Goal: Information Seeking & Learning: Learn about a topic

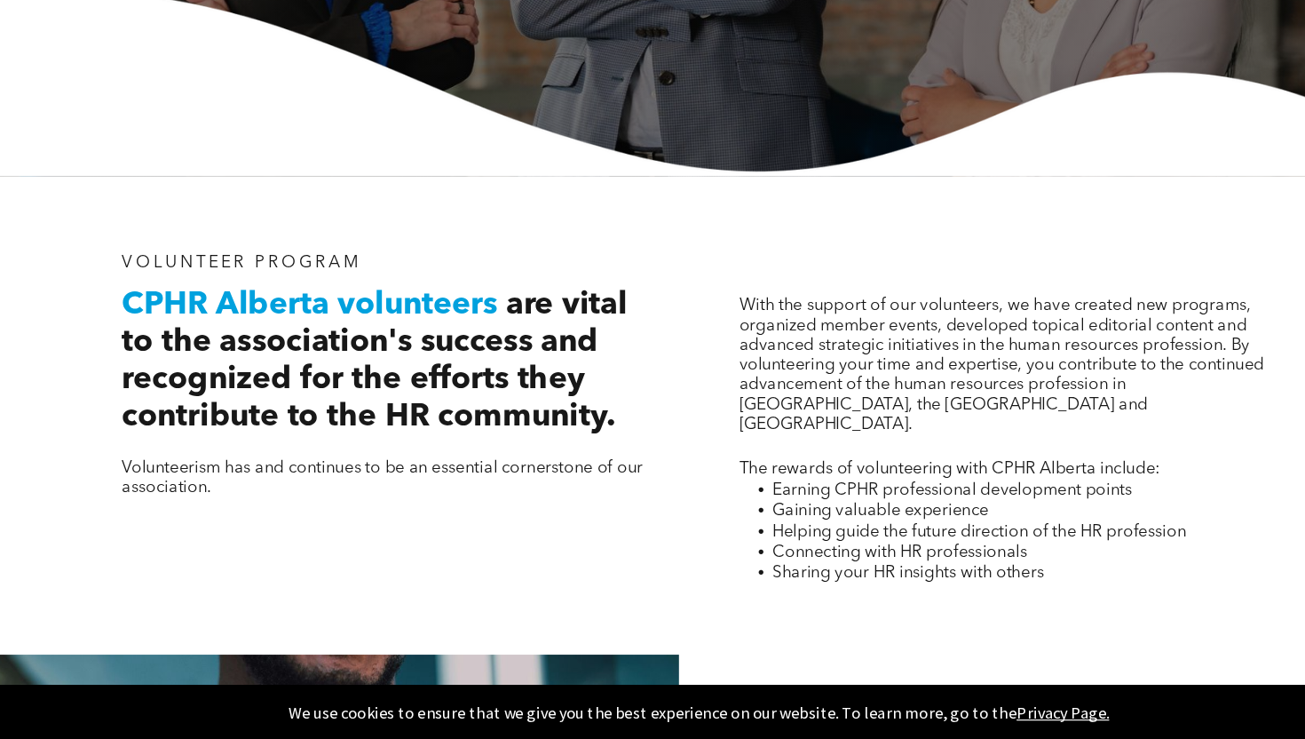
scroll to position [322, 0]
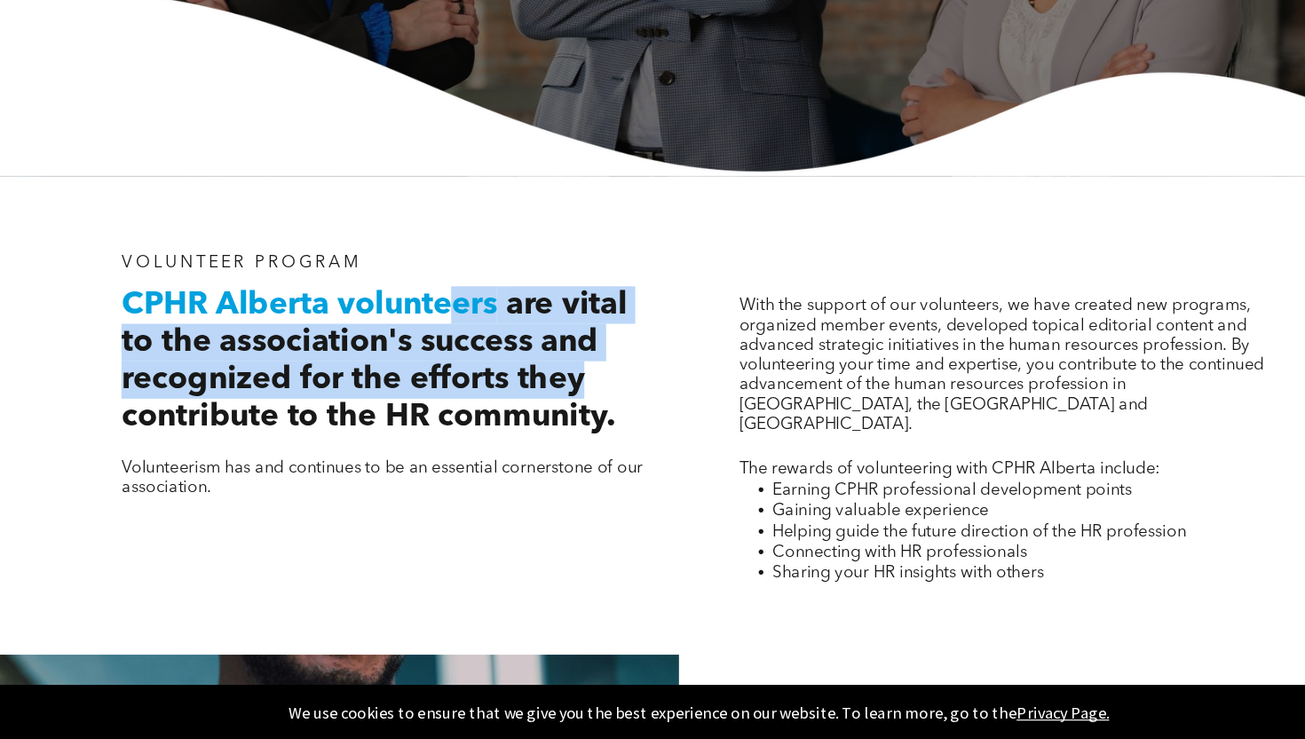
drag, startPoint x: 438, startPoint y: 366, endPoint x: 569, endPoint y: 446, distance: 153.8
click at [569, 446] on h2 "CPHR Alberta volunteers are vital to the association's success and recognized f…" at bounding box center [389, 416] width 458 height 128
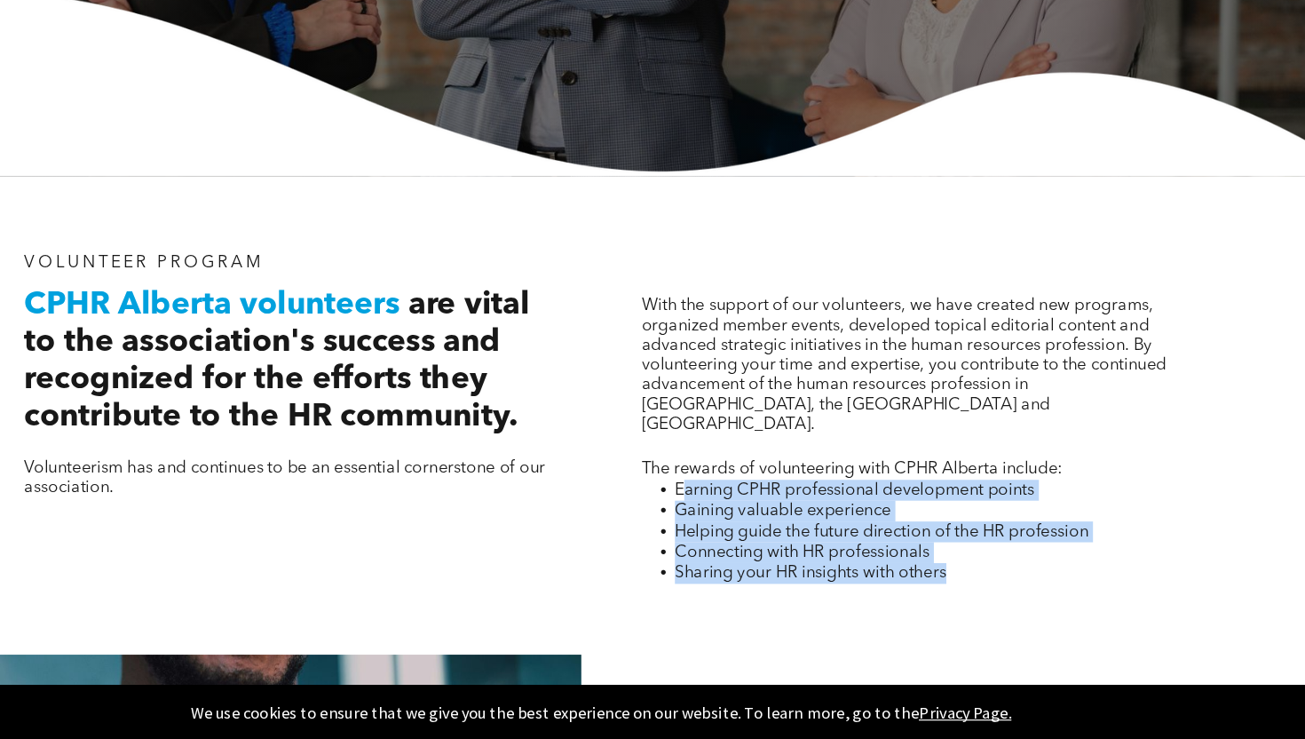
drag, startPoint x: 721, startPoint y: 506, endPoint x: 954, endPoint y: 581, distance: 245.3
click at [954, 581] on ul "Earning CPHR professional development points Gaining valuable experience Helpin…" at bounding box center [916, 562] width 458 height 89
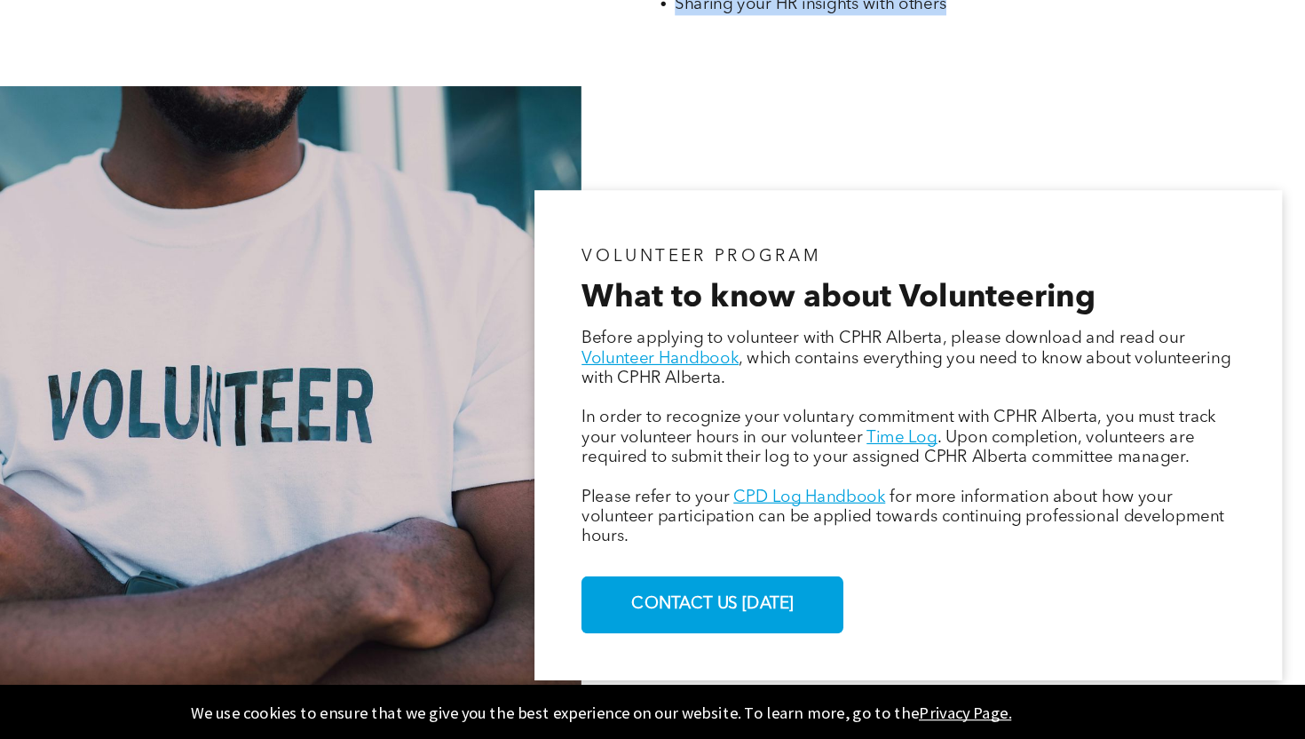
scroll to position [809, 0]
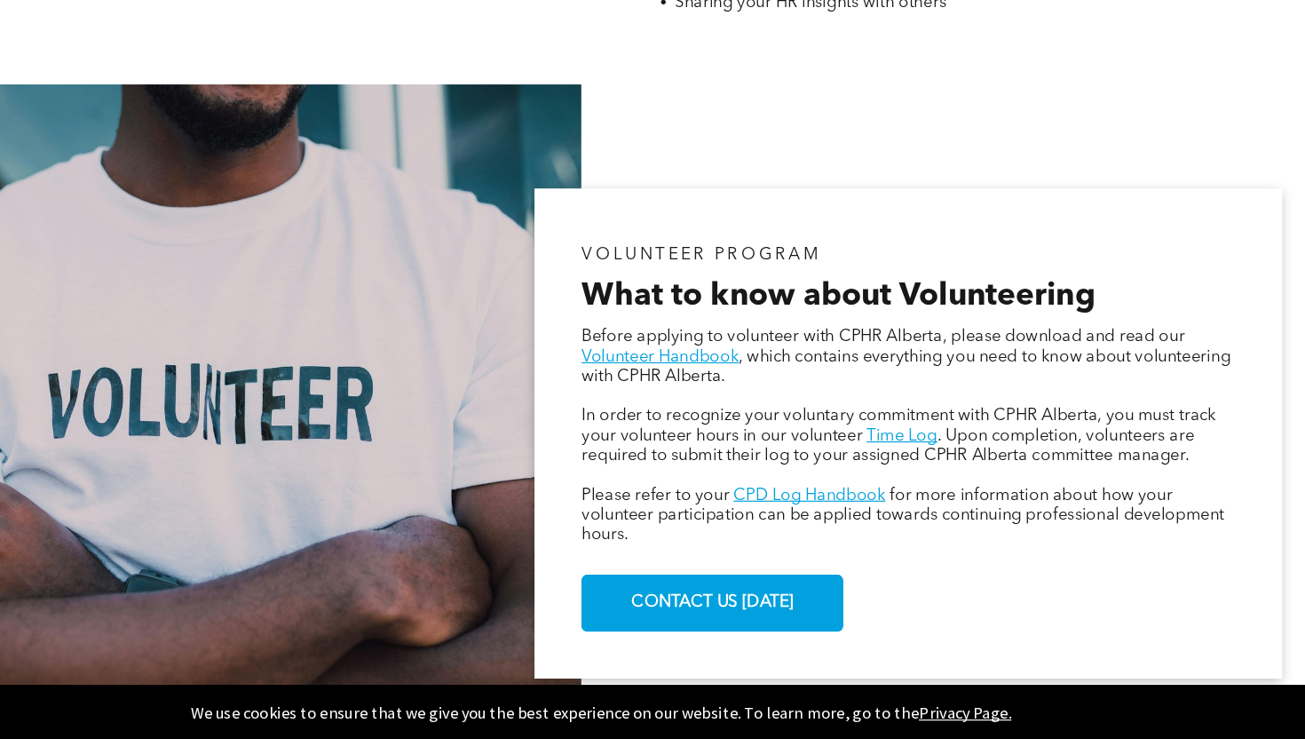
drag, startPoint x: 949, startPoint y: 404, endPoint x: 965, endPoint y: 418, distance: 21.4
click at [965, 418] on p "Before applying to volunteer with CPHR Alberta, please download and read our Vo…" at bounding box center [915, 413] width 558 height 51
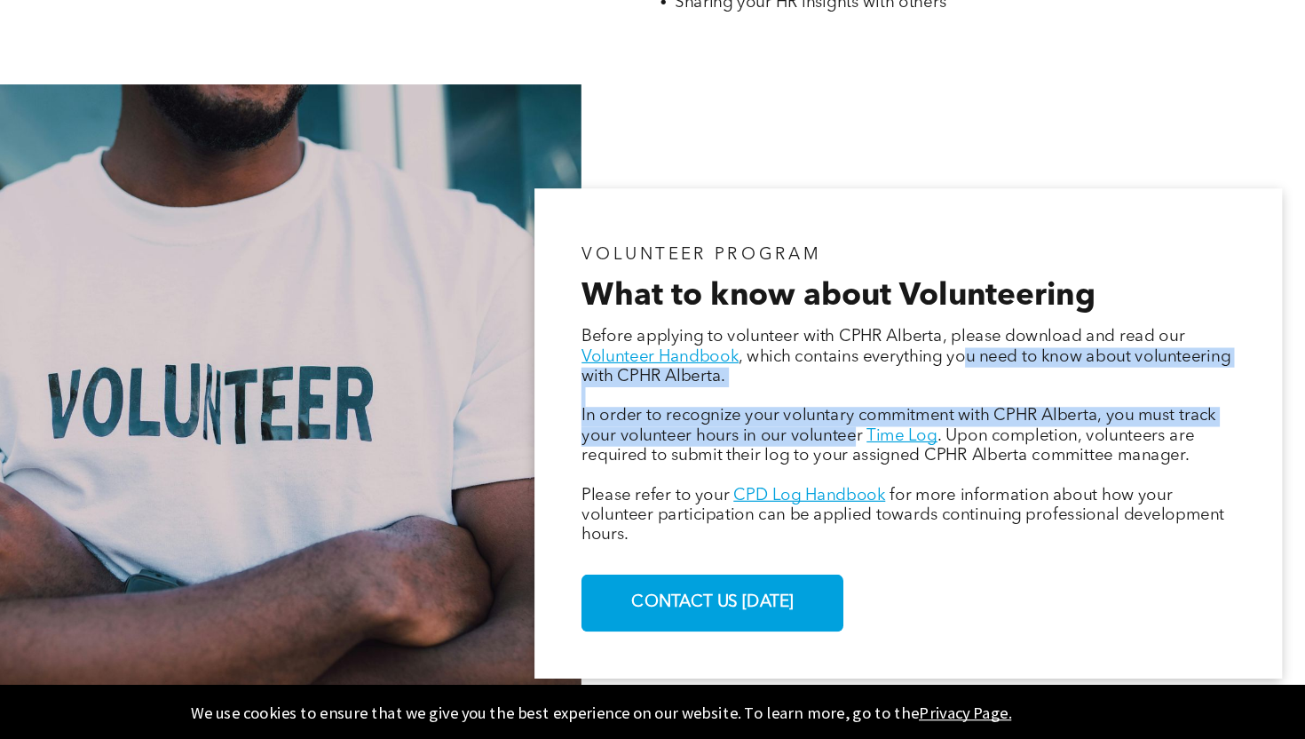
drag, startPoint x: 965, startPoint y: 418, endPoint x: 869, endPoint y: 478, distance: 113.3
click at [869, 478] on div "Before applying to volunteer with CPHR Alberta, please download and read our Vo…" at bounding box center [915, 480] width 558 height 189
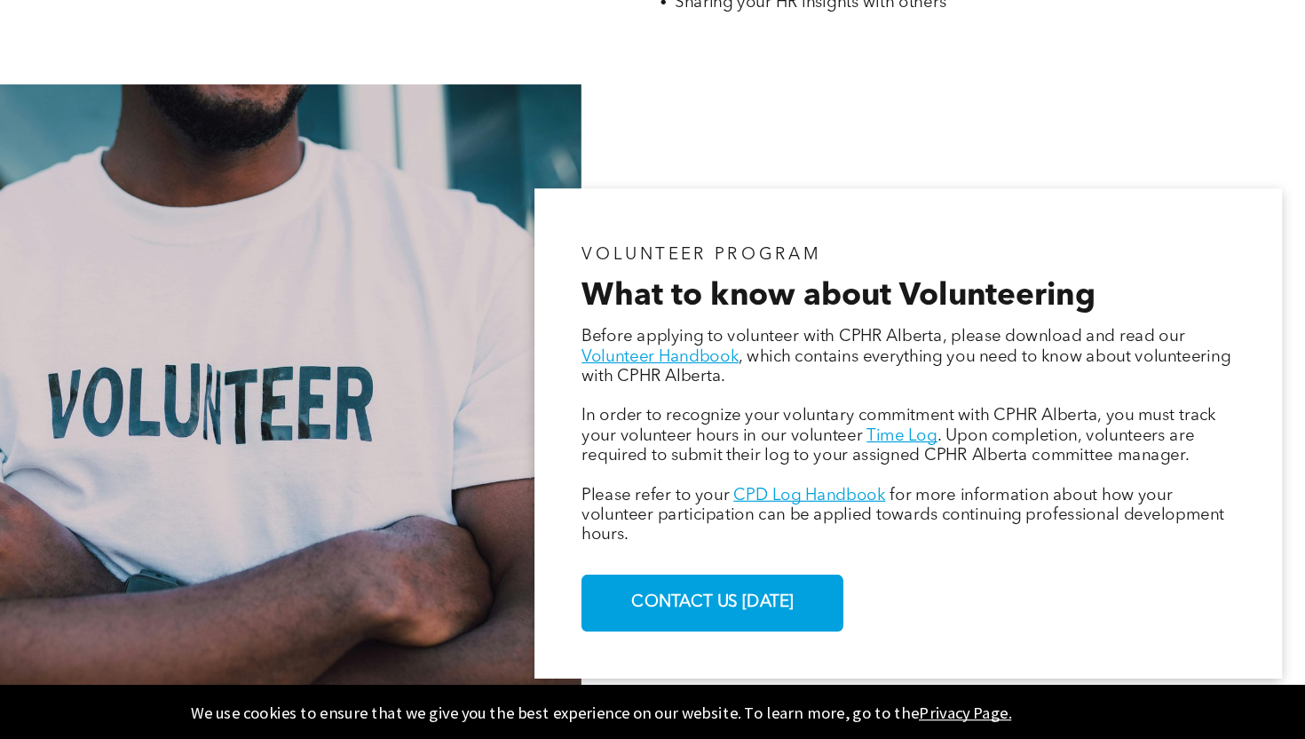
click at [1019, 470] on span "In order to recognize your voluntary commitment with CPHR Alberta, you must tra…" at bounding box center [906, 471] width 541 height 31
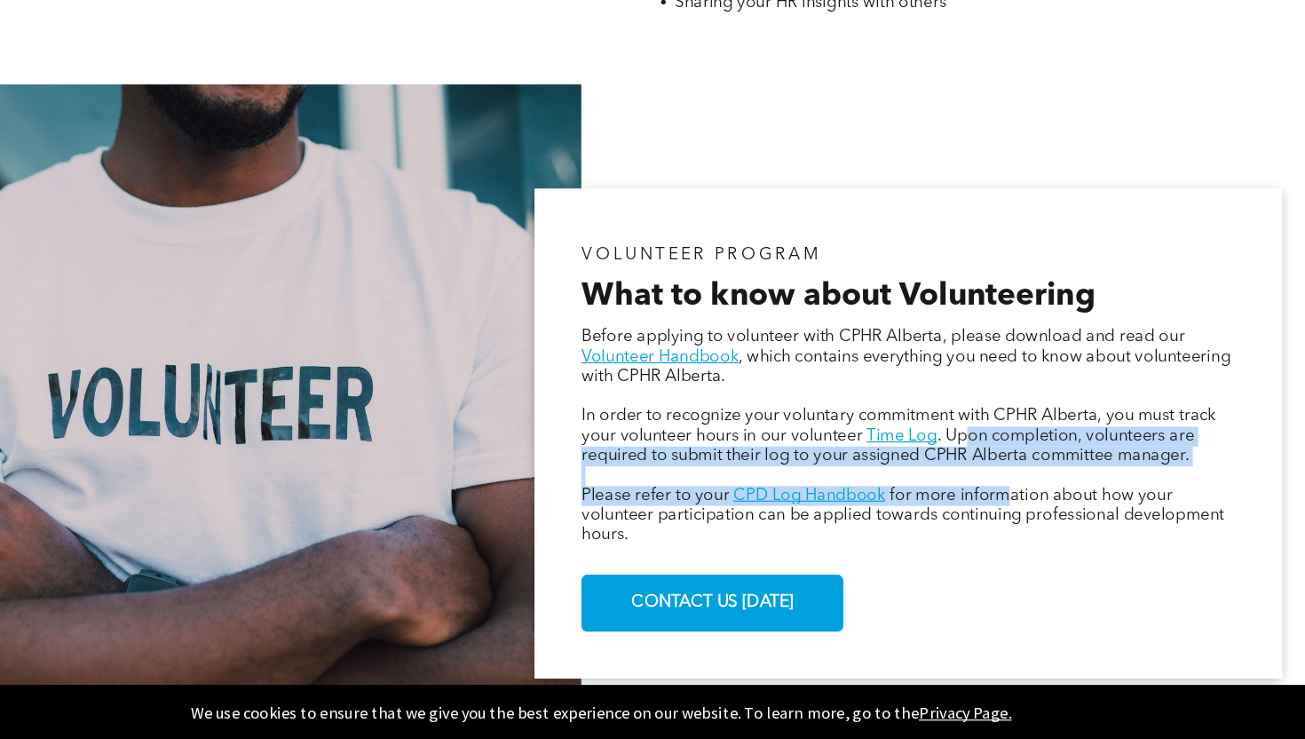
drag, startPoint x: 968, startPoint y: 481, endPoint x: 1000, endPoint y: 526, distance: 55.4
click at [1000, 526] on div "Before applying to volunteer with CPHR Alberta, please download and read our Vo…" at bounding box center [915, 480] width 558 height 189
click at [1000, 526] on span "for more information about how your volunteer participation can be applied towa…" at bounding box center [910, 548] width 549 height 48
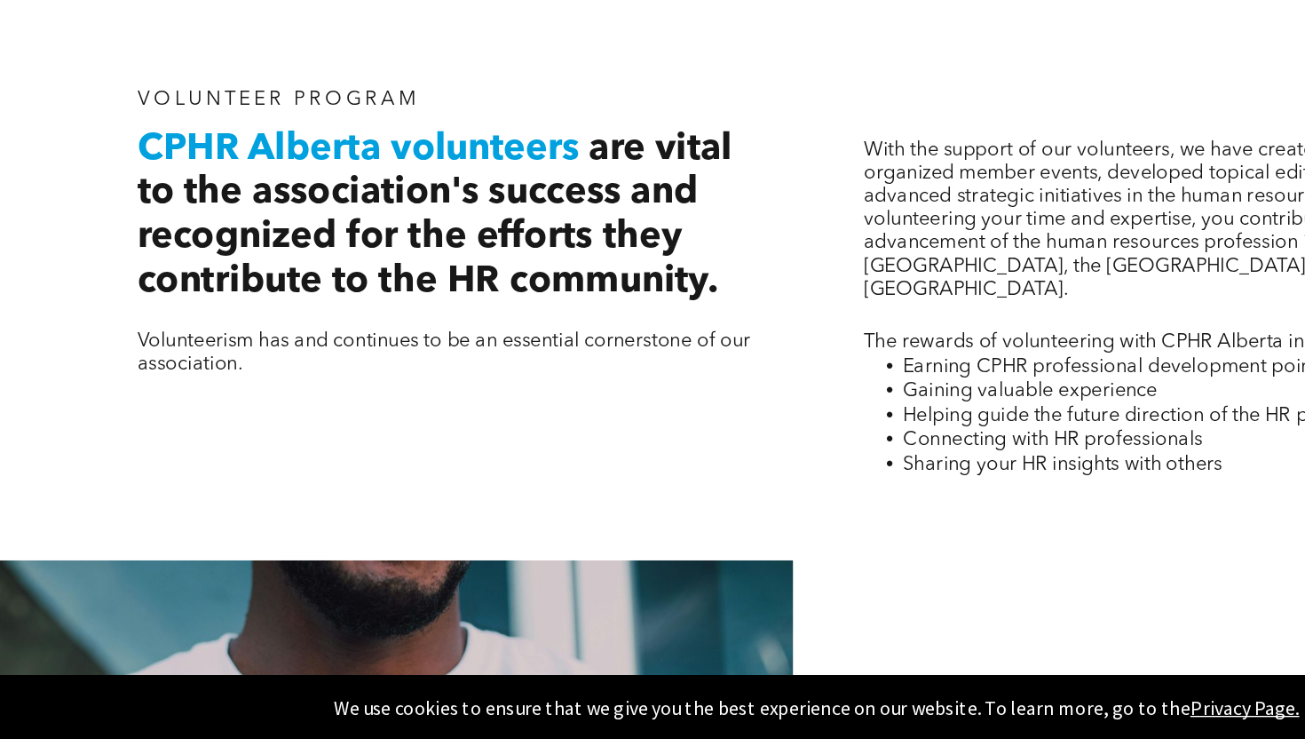
scroll to position [380, 0]
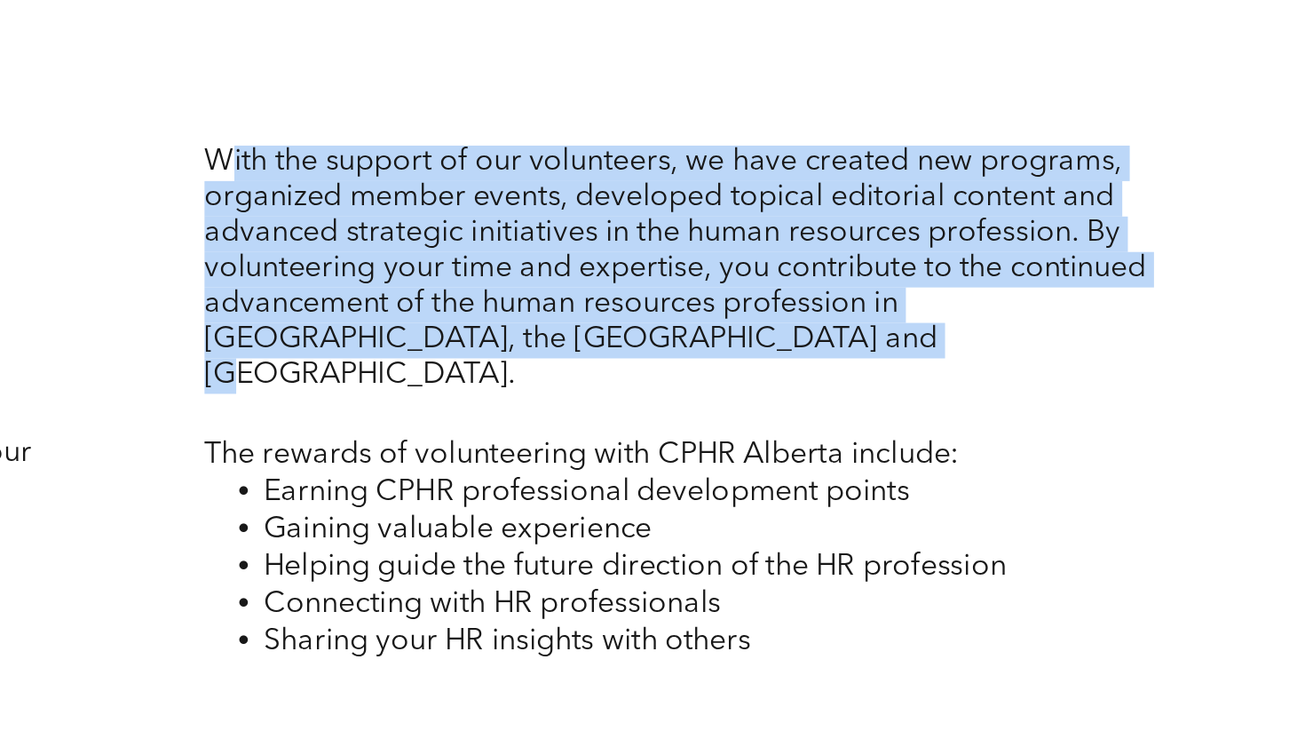
drag, startPoint x: 695, startPoint y: 308, endPoint x: 1096, endPoint y: 390, distance: 409.5
click at [1096, 390] on p "With the support of our volunteers, we have created new programs, organized mem…" at bounding box center [916, 363] width 458 height 118
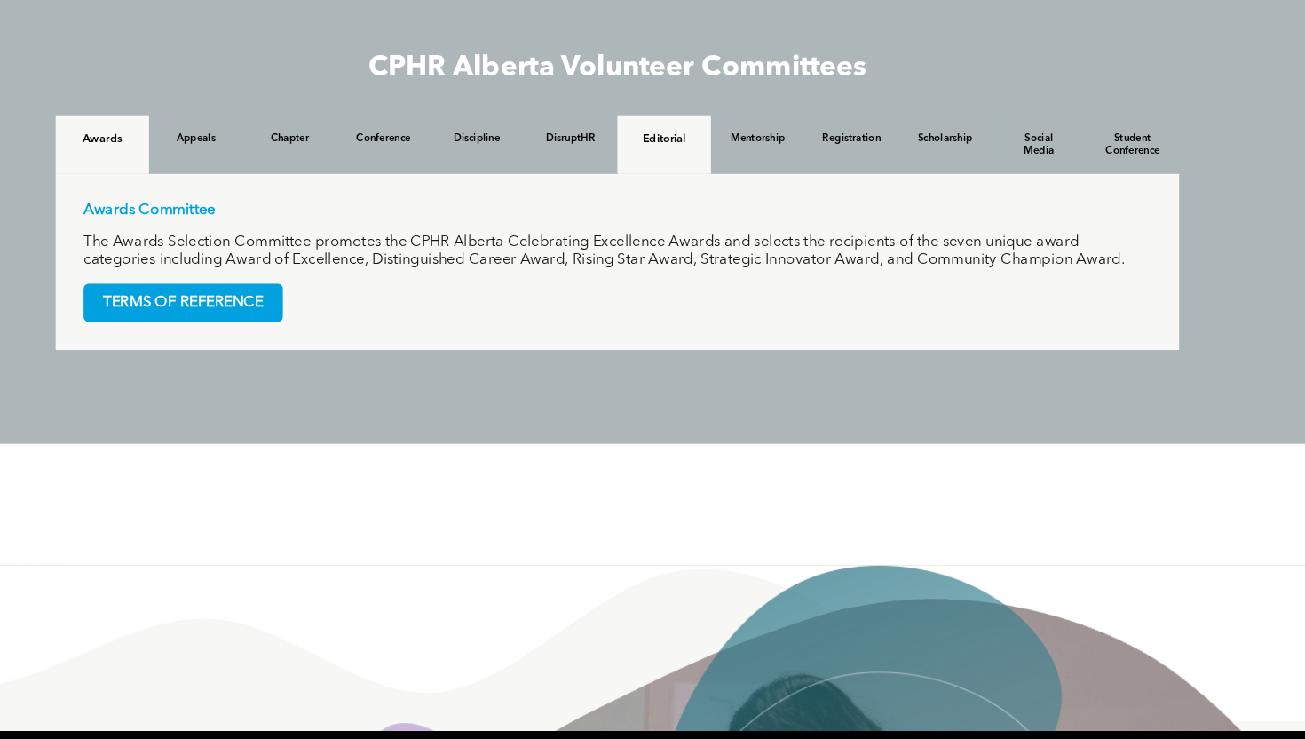
scroll to position [1736, 0]
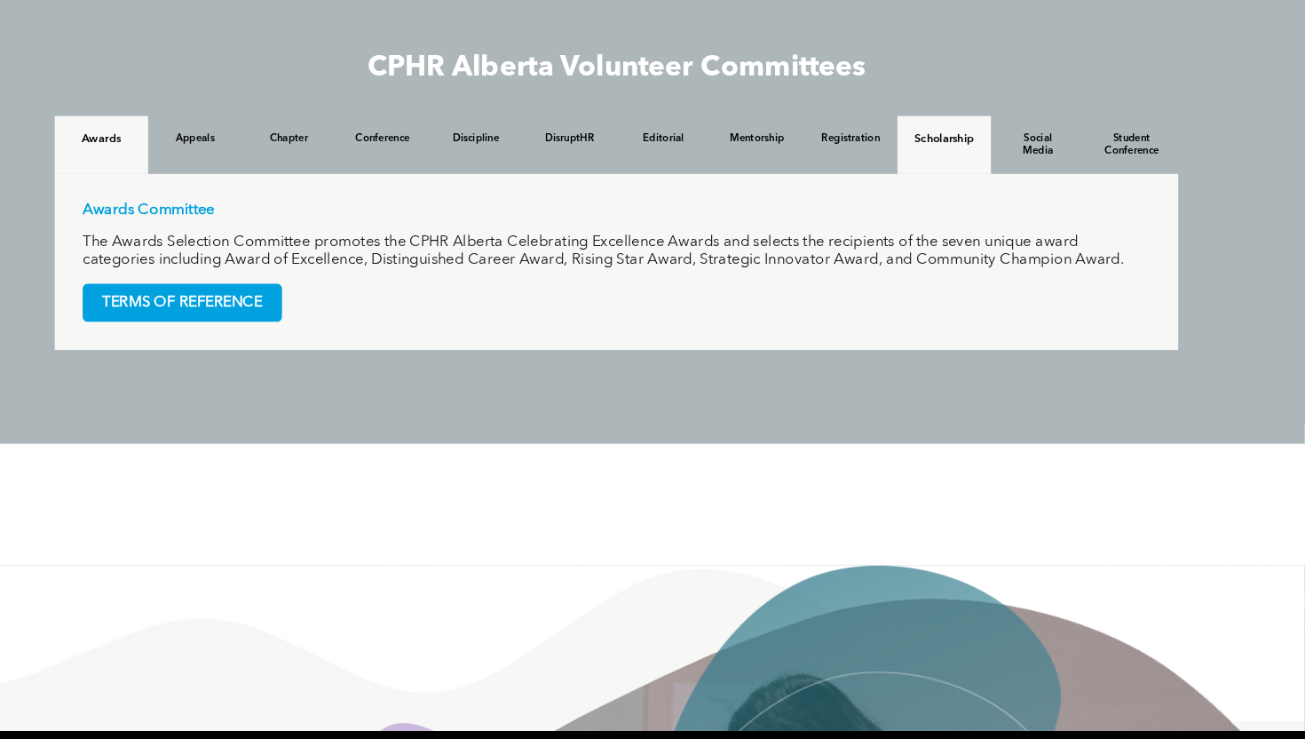
click at [991, 122] on div "Scholarship" at bounding box center [963, 137] width 89 height 55
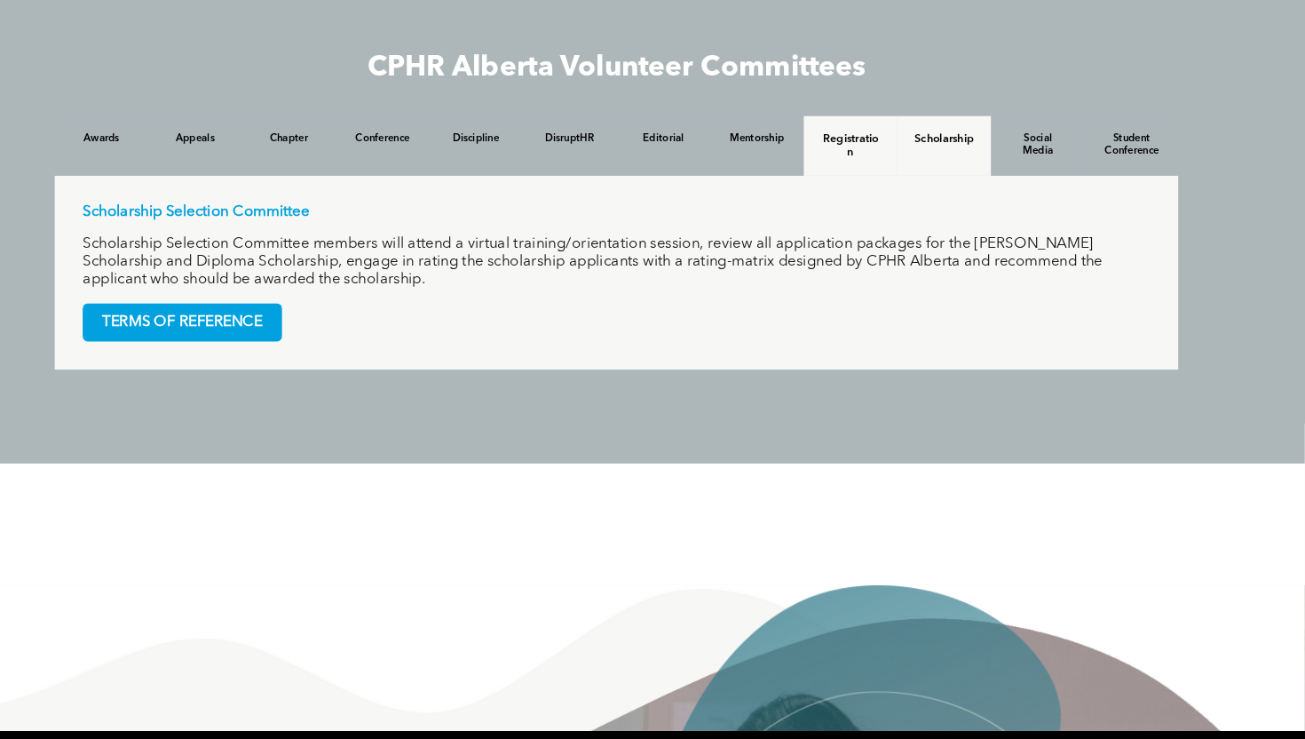
click at [895, 138] on h4 "Registration" at bounding box center [874, 138] width 57 height 25
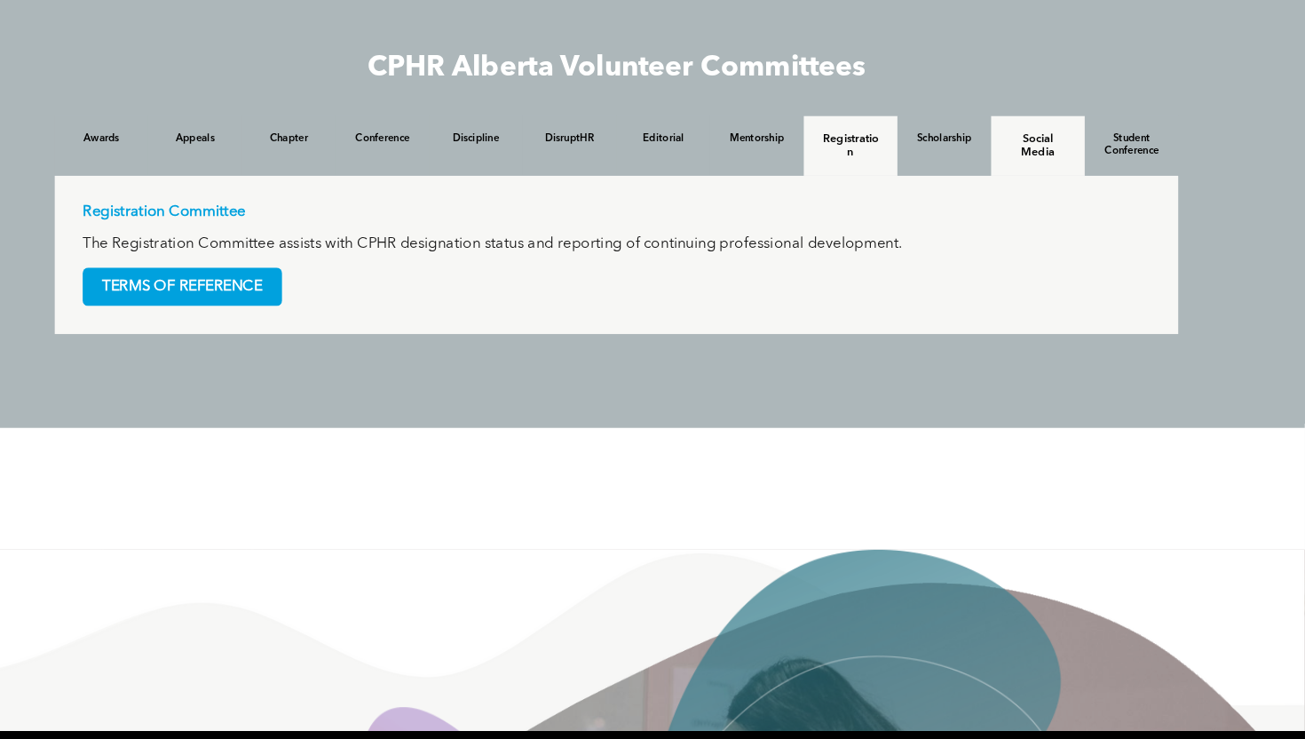
click at [1018, 138] on div "Social Media" at bounding box center [1051, 138] width 89 height 57
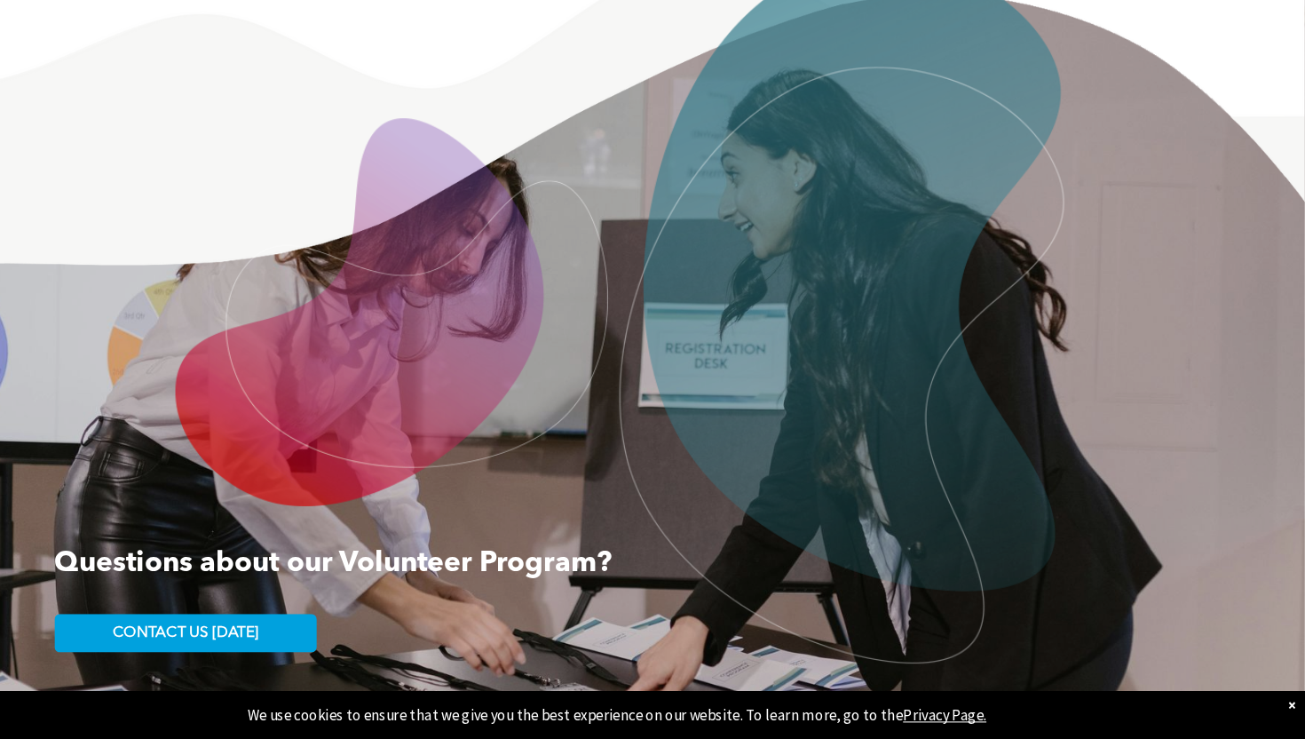
scroll to position [2407, 0]
